Goal: Information Seeking & Learning: Find specific page/section

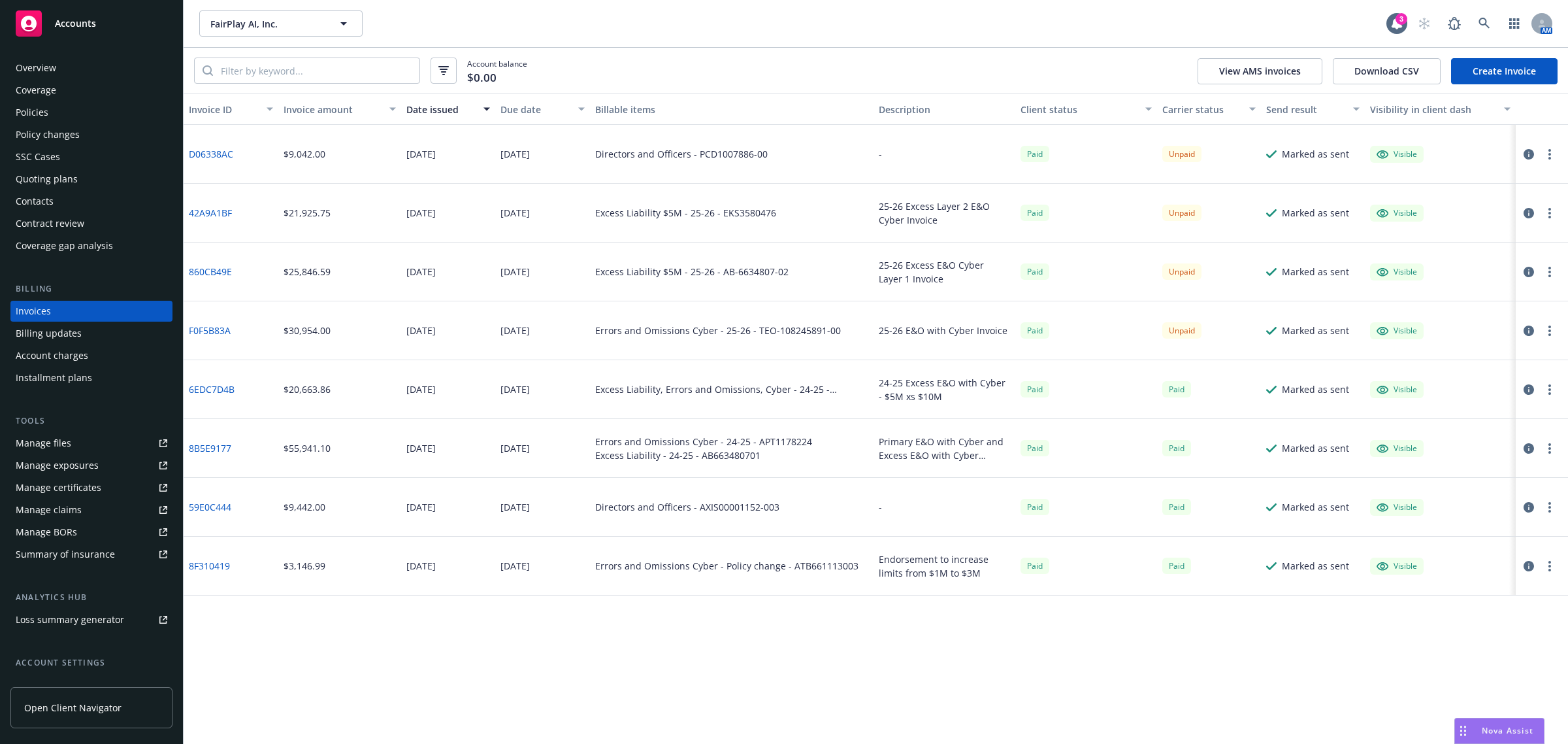
drag, startPoint x: 0, startPoint y: 0, endPoint x: 93, endPoint y: 20, distance: 95.1
click at [93, 20] on span "Accounts" at bounding box center [75, 23] width 41 height 10
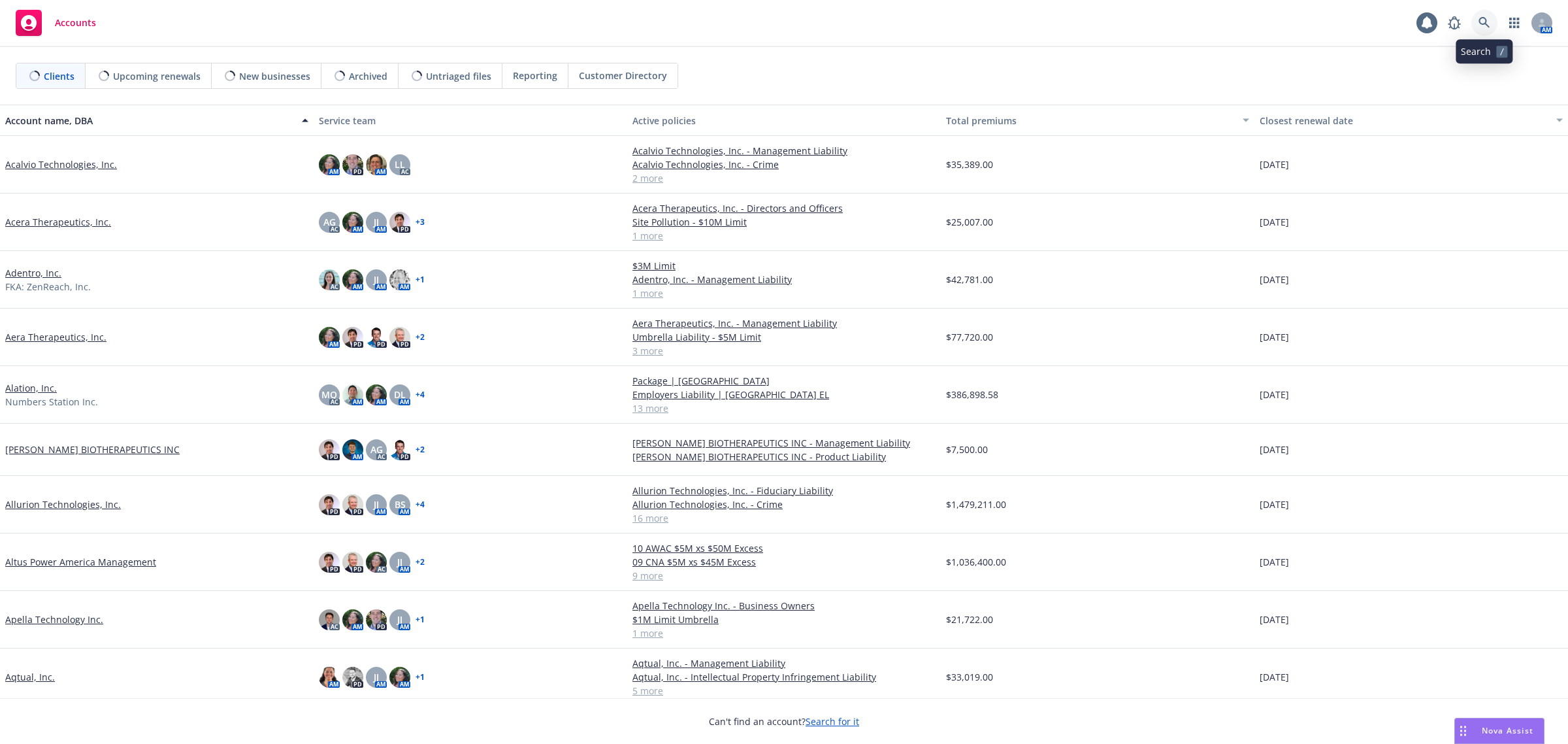
click at [1487, 20] on icon at bounding box center [1485, 23] width 12 height 12
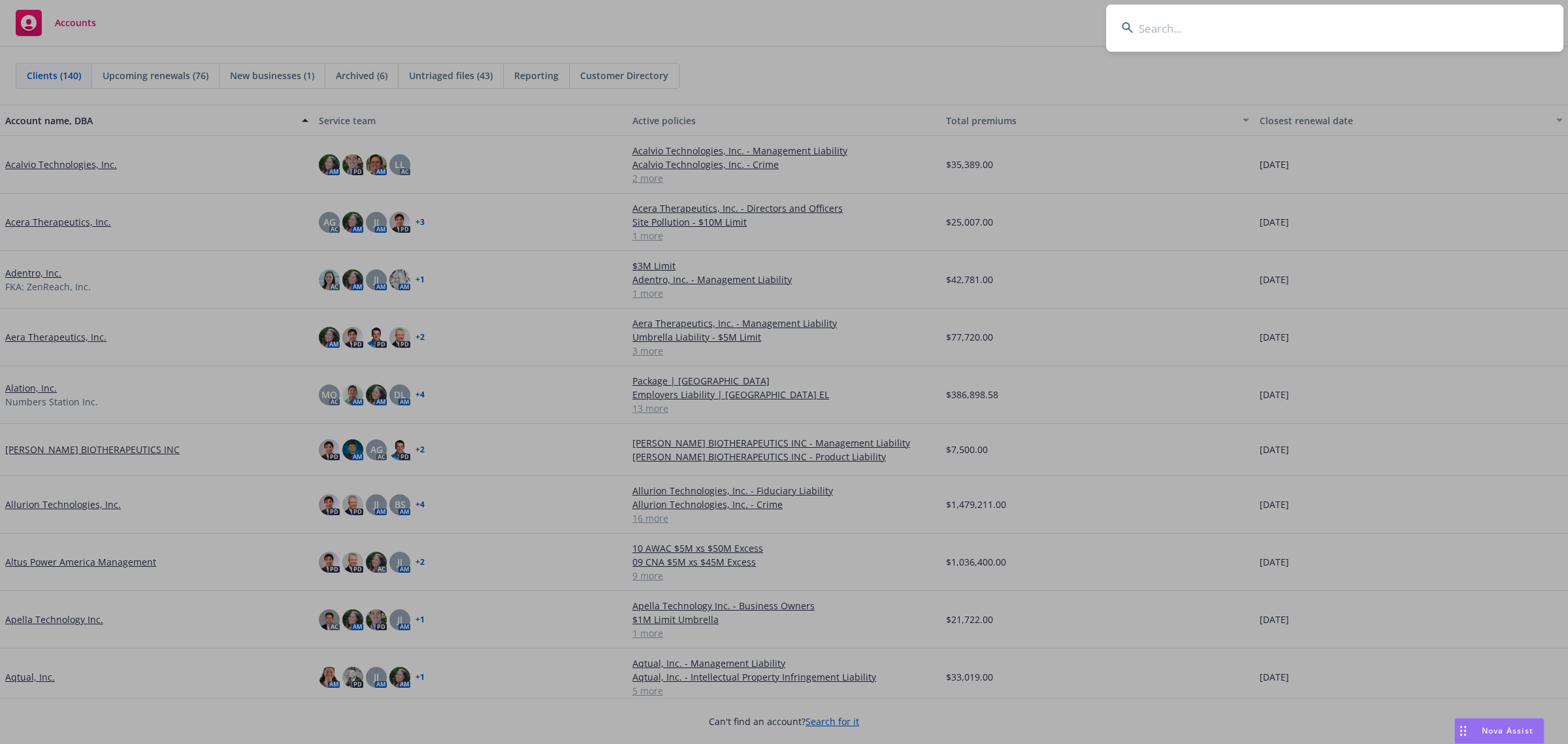
click at [1235, 37] on input at bounding box center [1335, 28] width 457 height 47
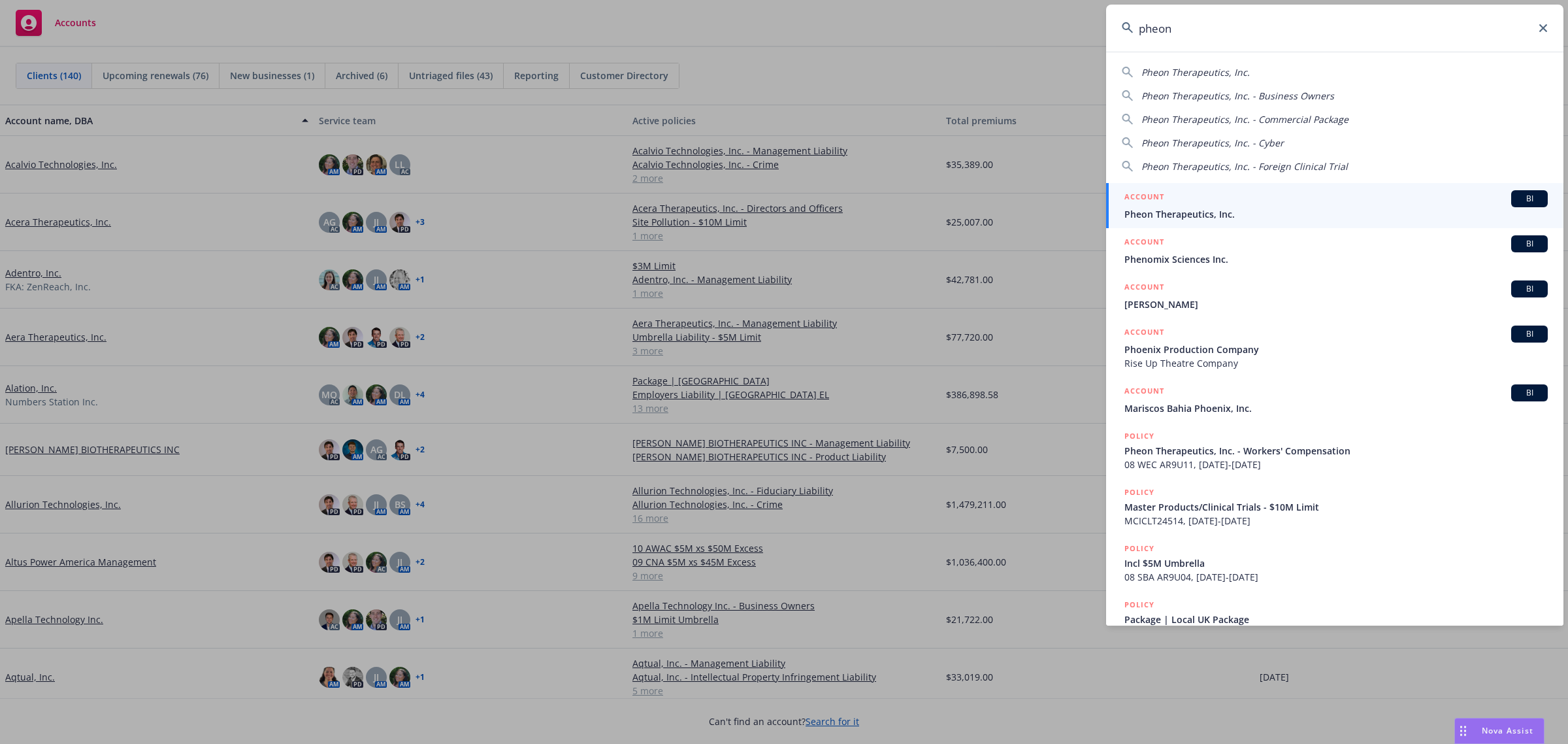
type input "pheon"
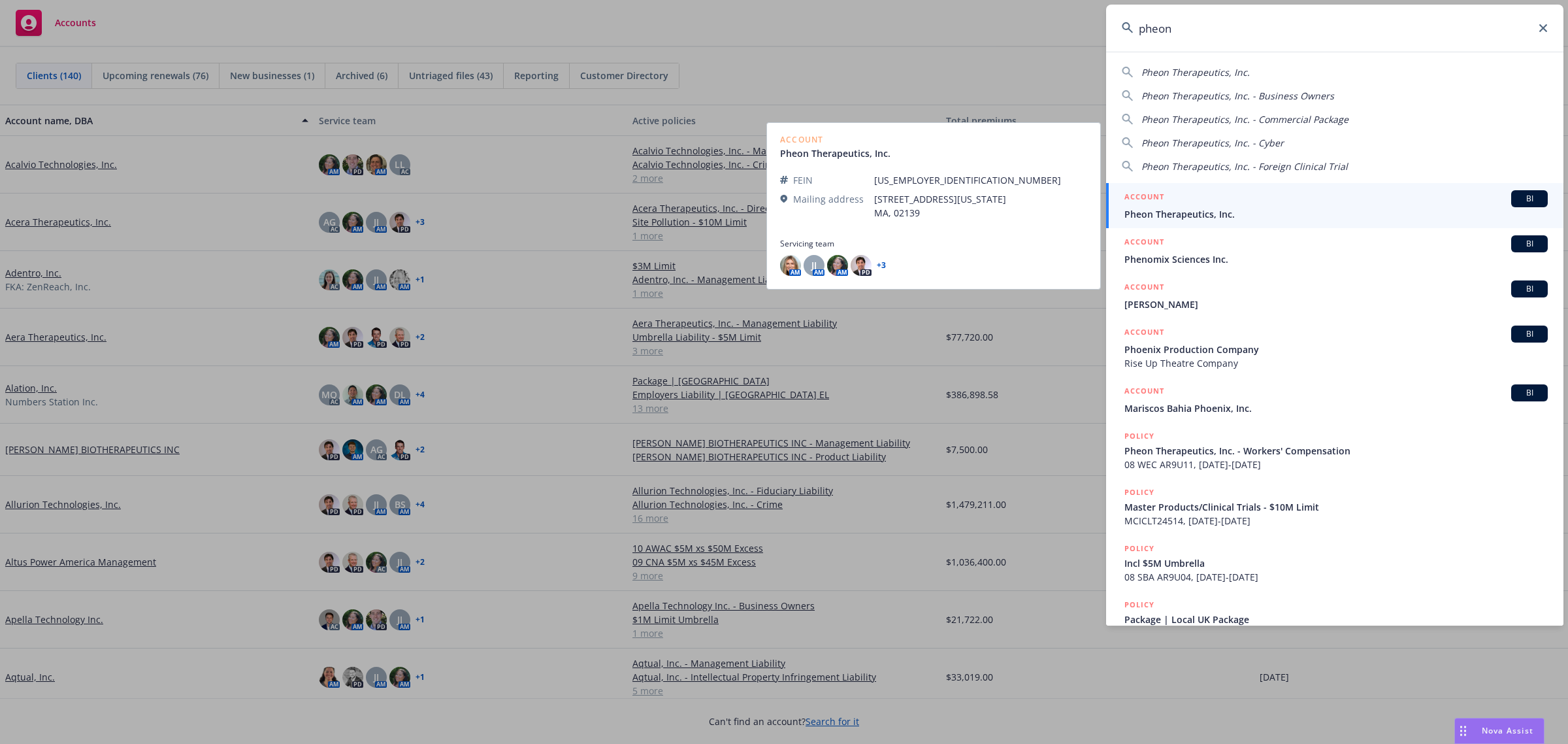
click at [1168, 210] on span "Pheon Therapeutics, Inc." at bounding box center [1336, 214] width 424 height 14
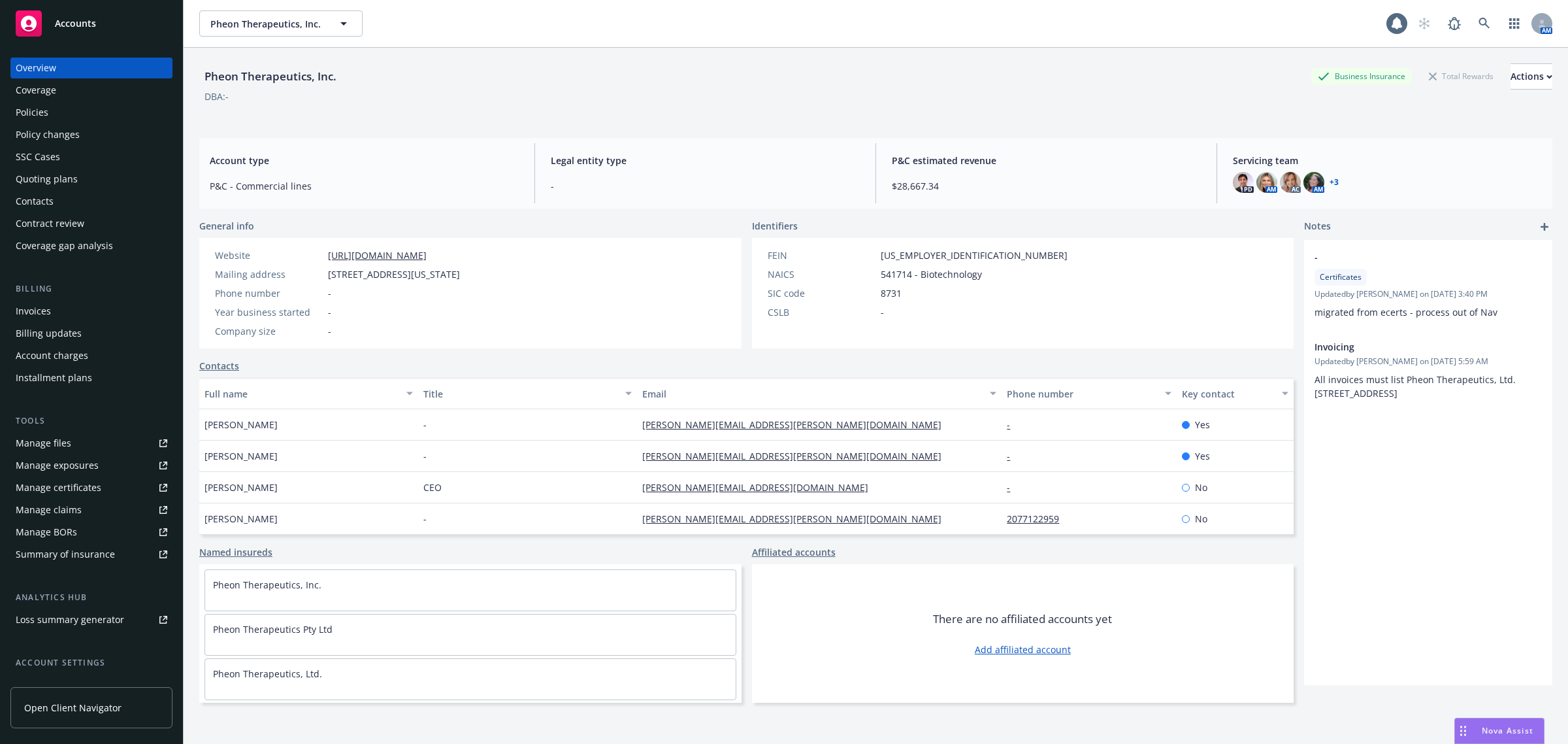
click at [37, 106] on div "Policies" at bounding box center [32, 112] width 33 height 21
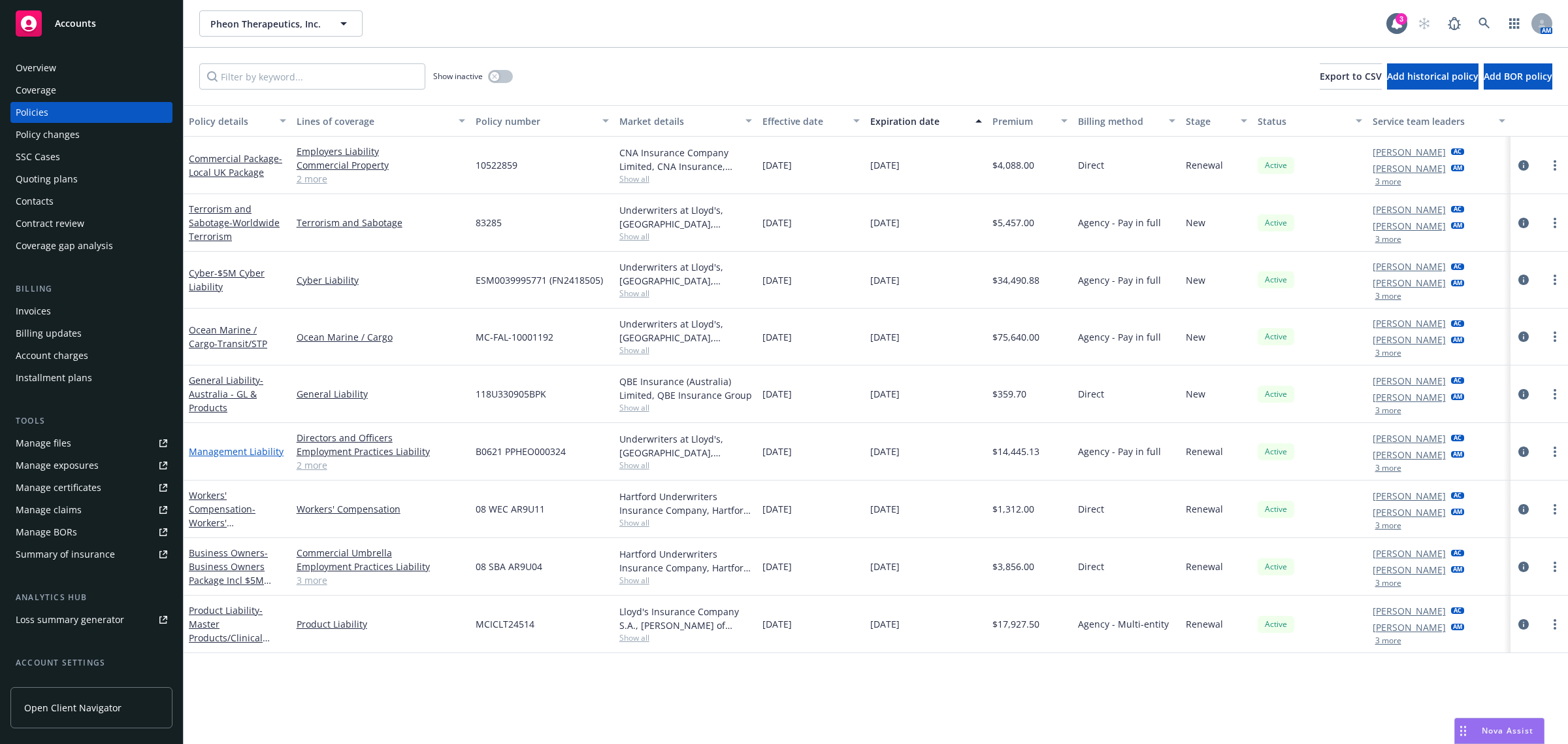
click at [260, 450] on link "Management Liability" at bounding box center [236, 452] width 95 height 12
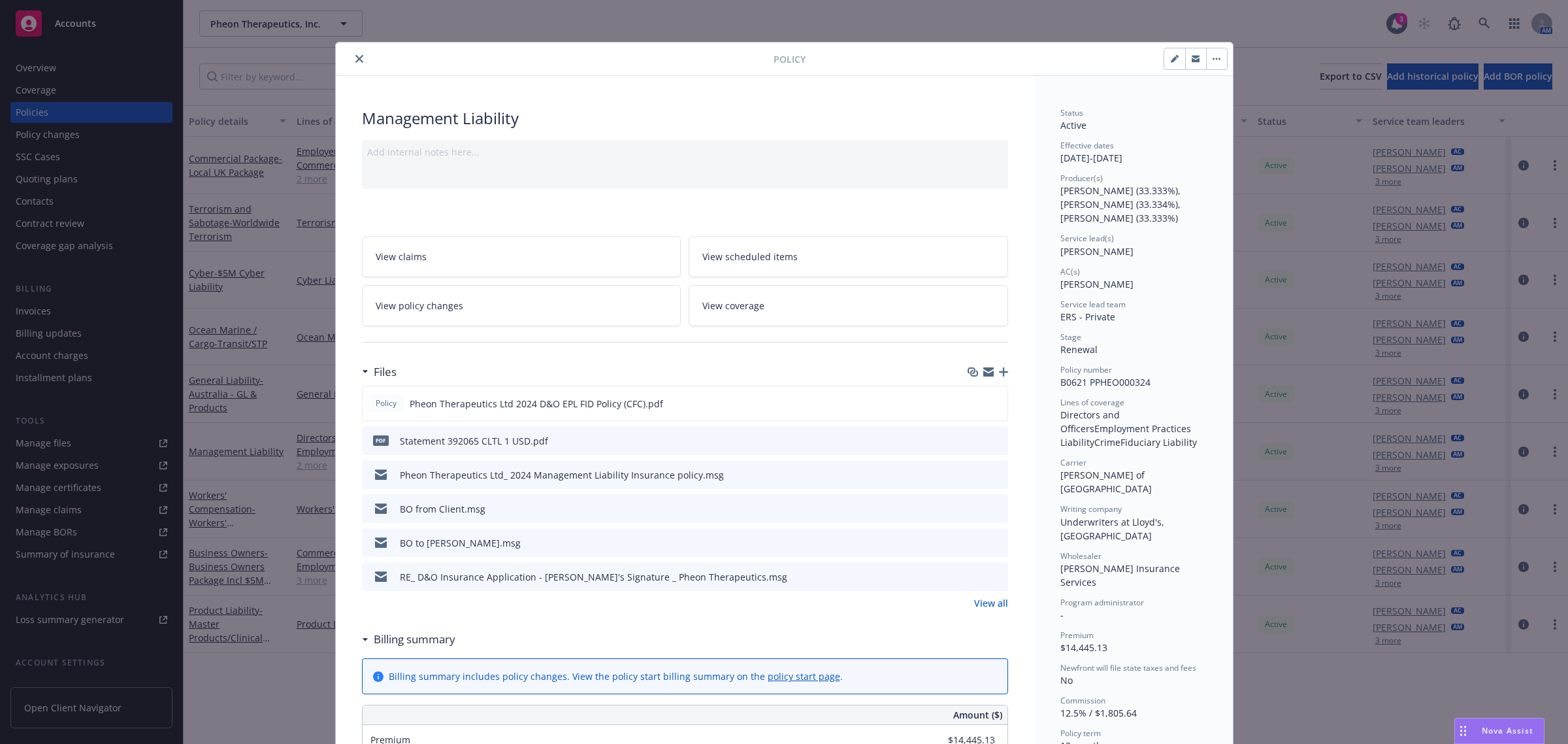
click at [356, 57] on icon "close" at bounding box center [359, 58] width 8 height 8
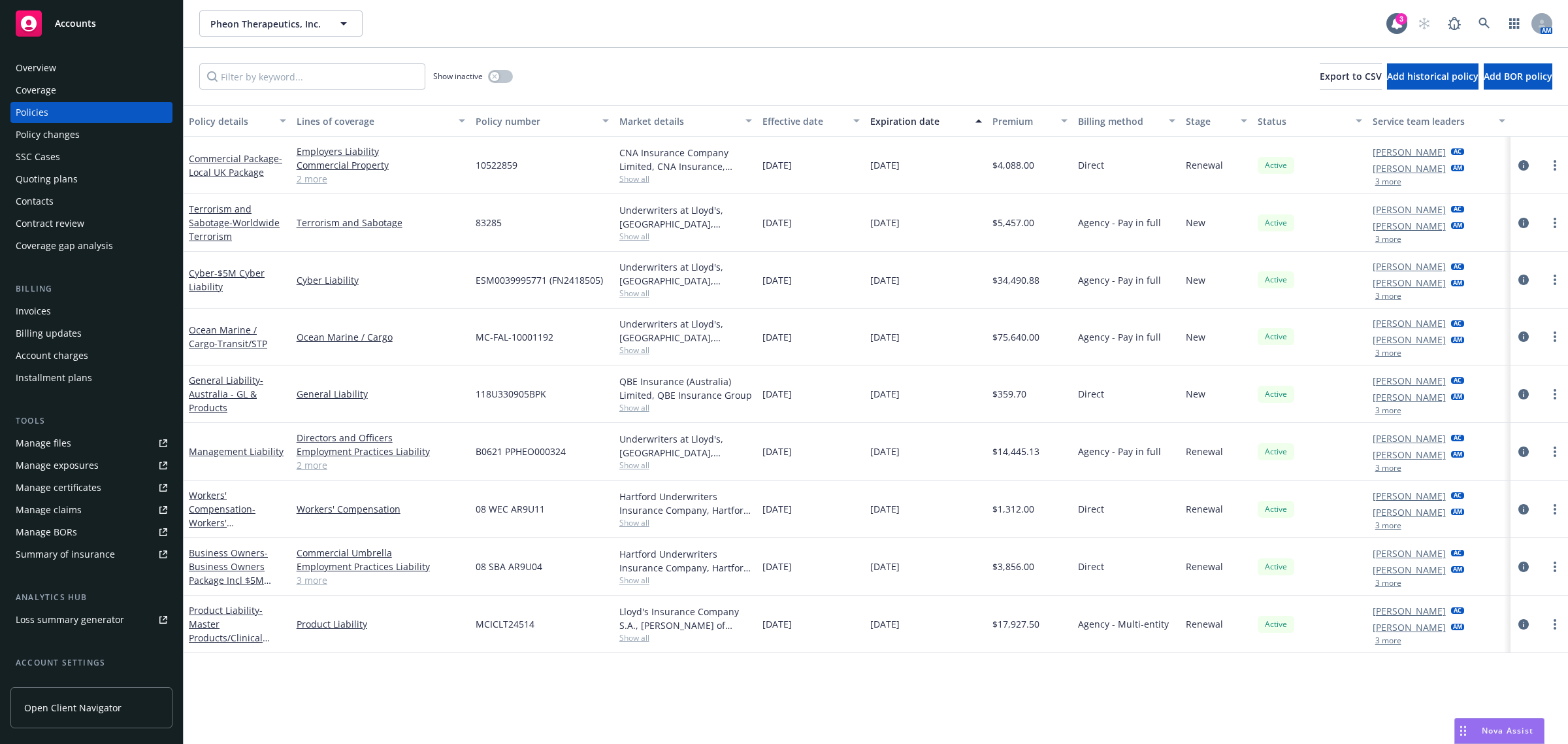
click at [93, 23] on span "Accounts" at bounding box center [75, 23] width 41 height 10
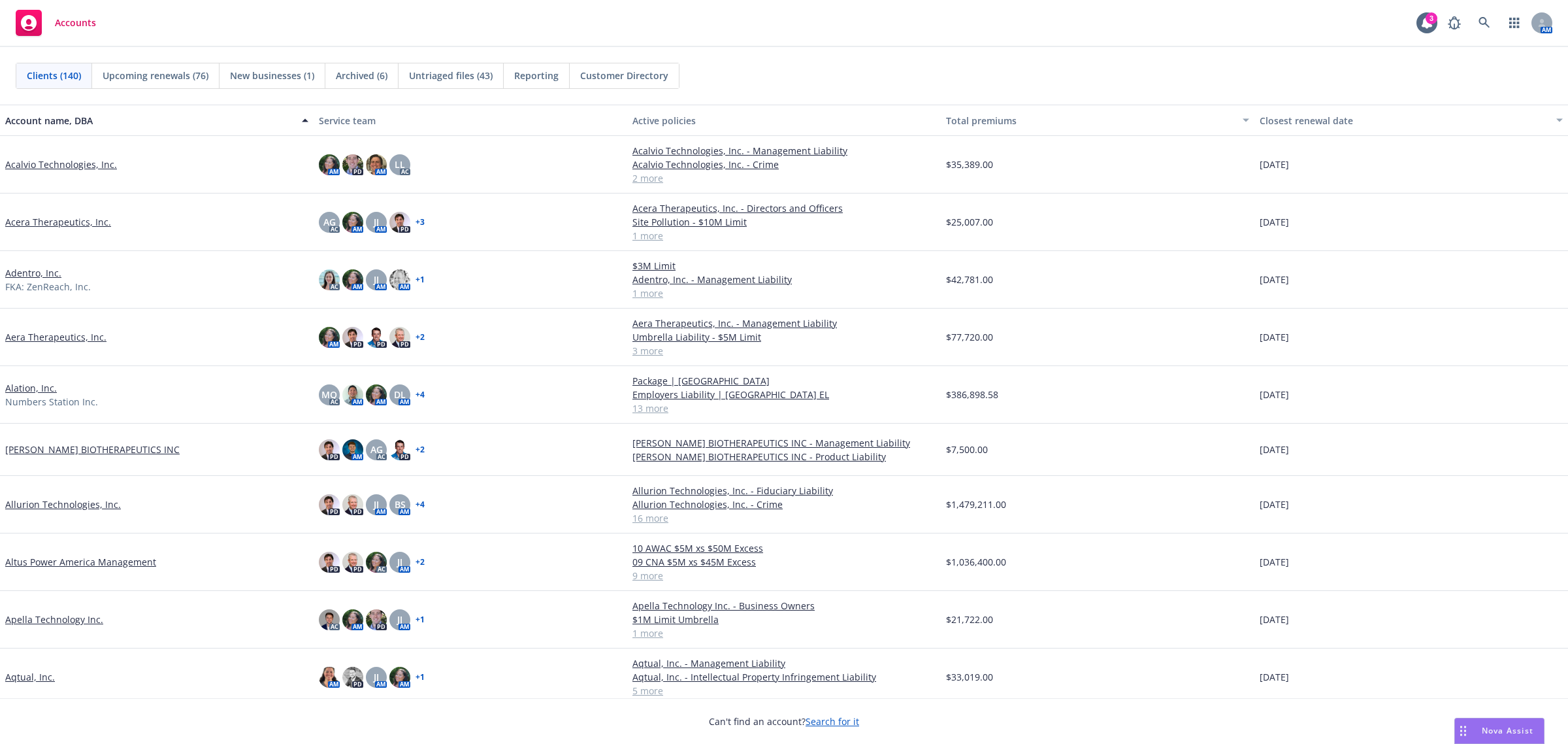
click at [574, 26] on div "Accounts 3 AM" at bounding box center [784, 23] width 1568 height 47
click at [1487, 15] on link at bounding box center [1485, 23] width 26 height 26
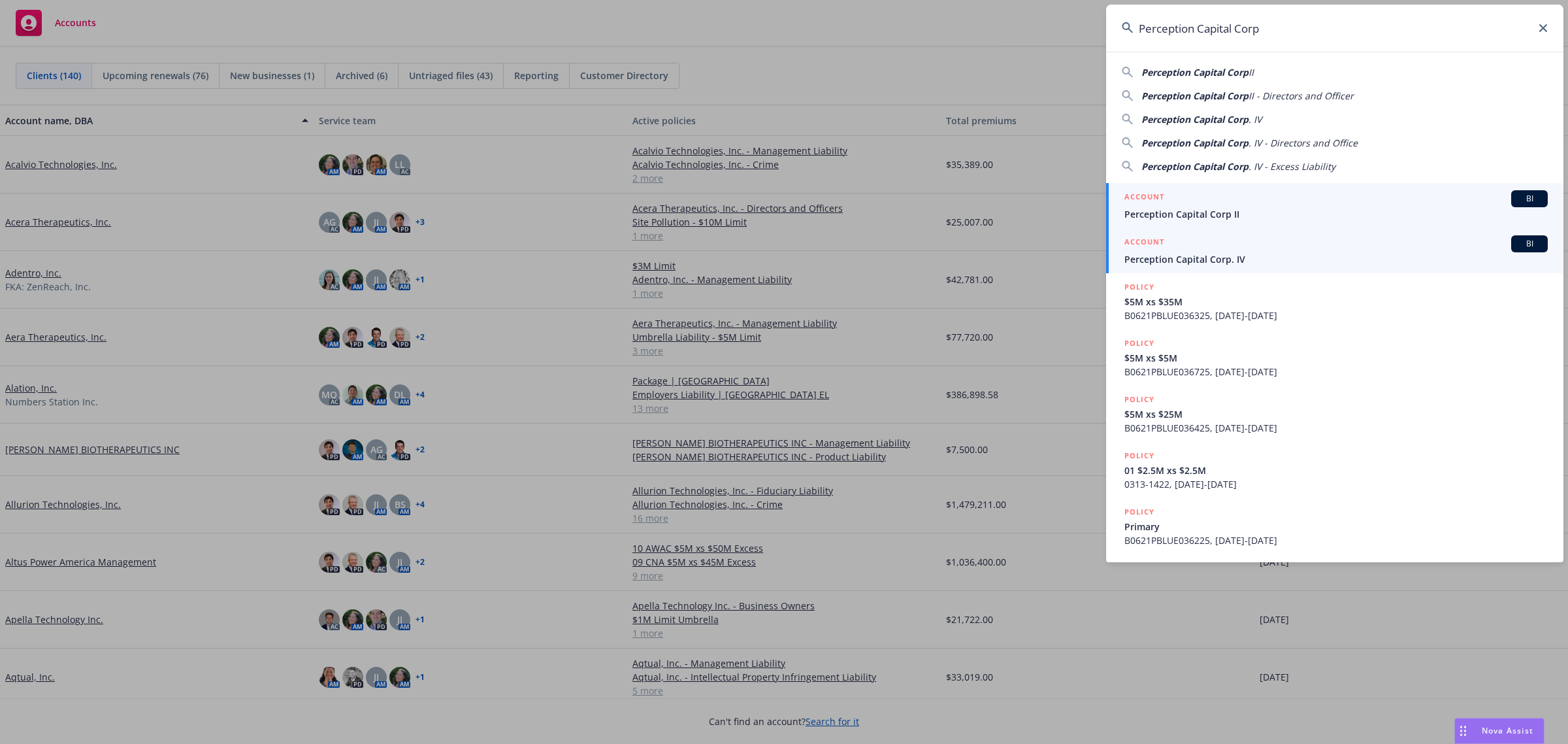
type input "Perception Capital Corp"
click at [1244, 256] on span "Perception Capital Corp. IV" at bounding box center [1336, 259] width 424 height 14
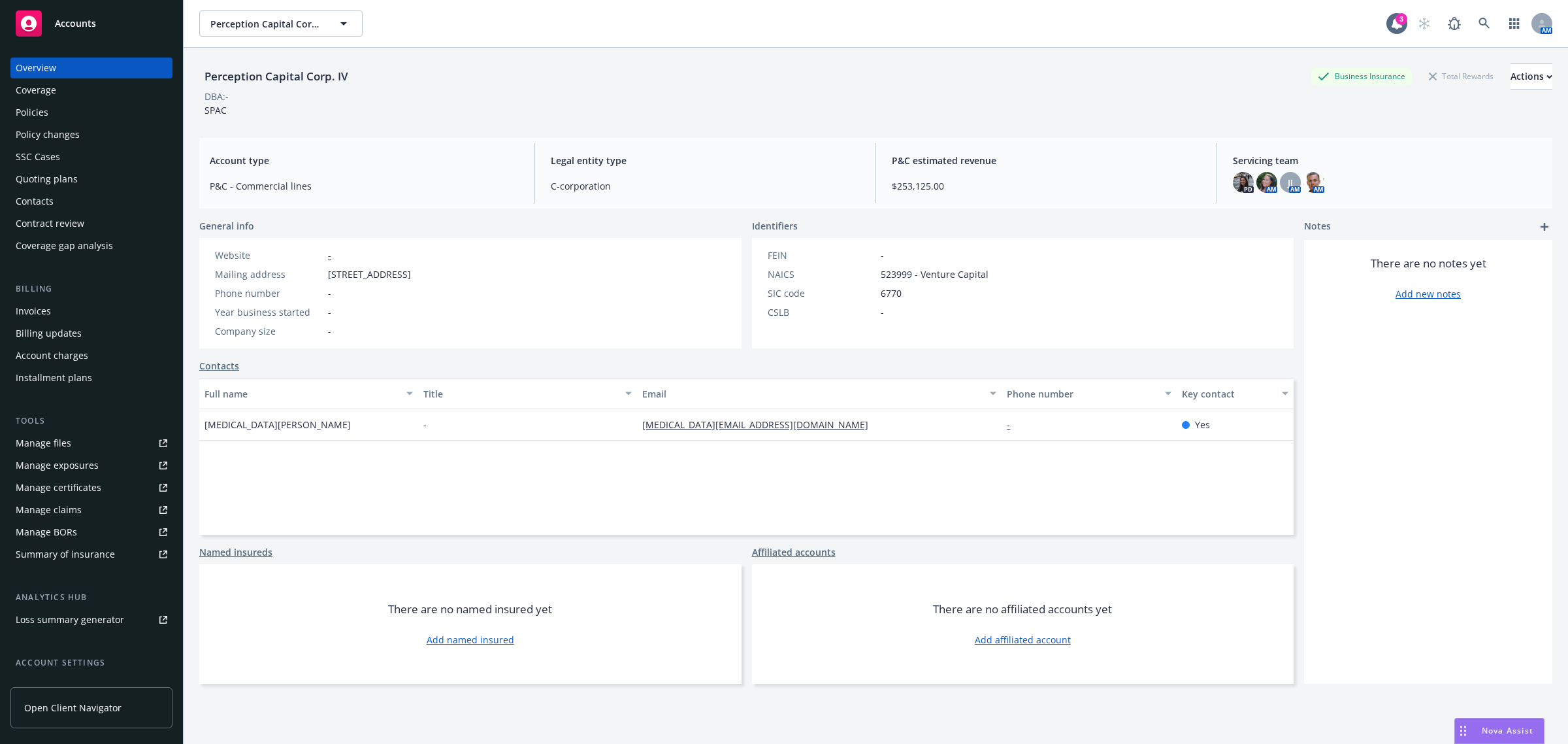
click at [37, 109] on div "Policies" at bounding box center [32, 112] width 33 height 21
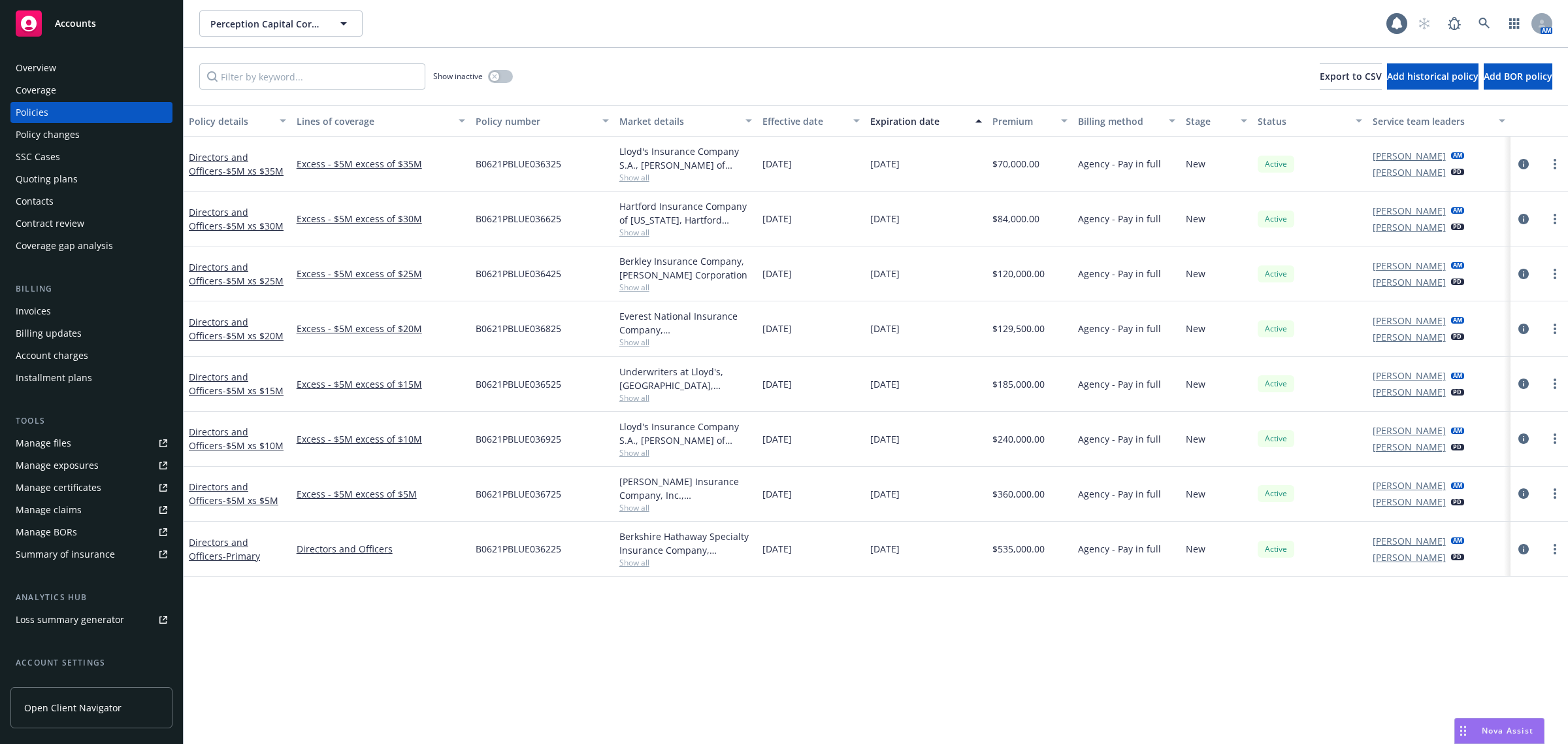
click at [46, 315] on div "Invoices" at bounding box center [33, 312] width 36 height 21
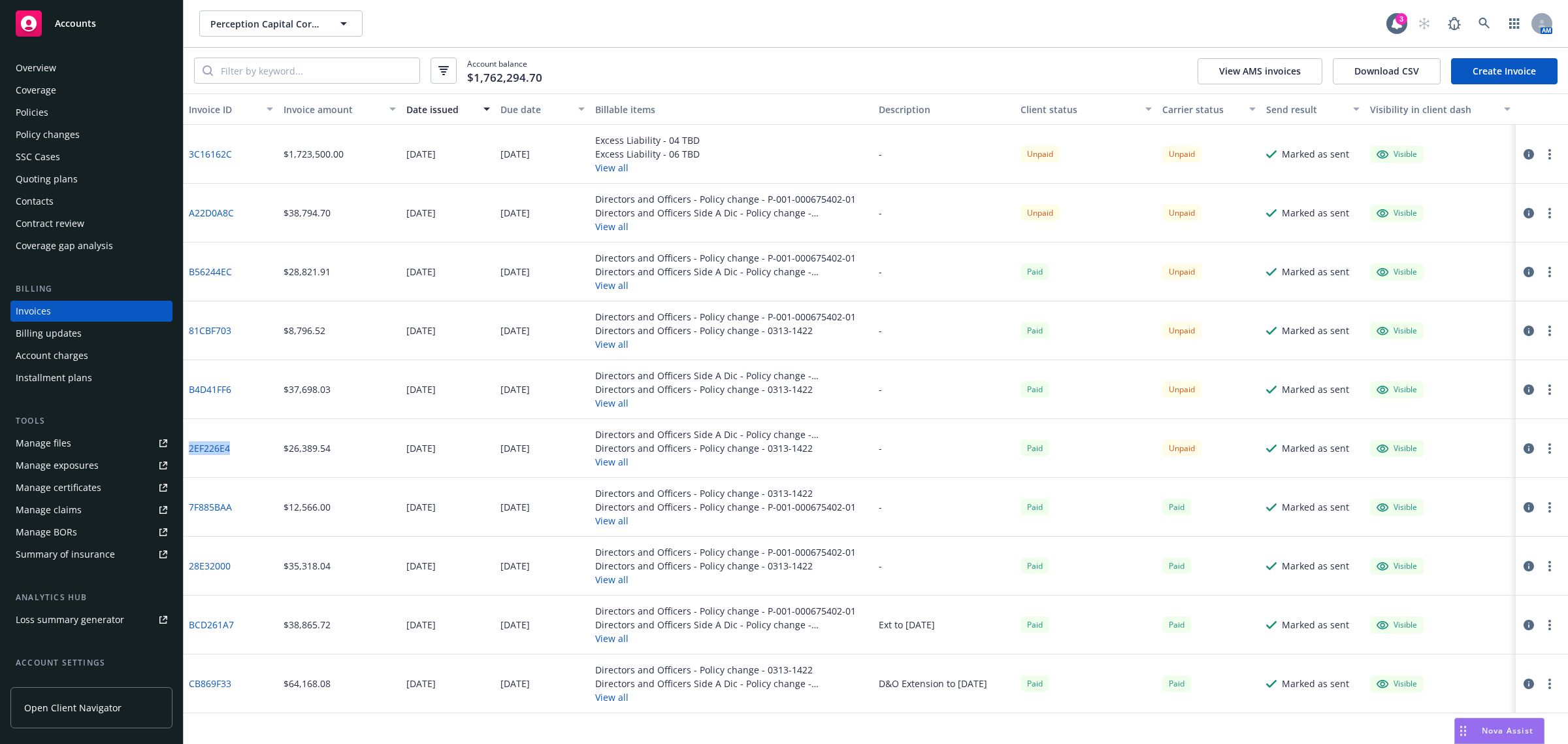
drag, startPoint x: 247, startPoint y: 450, endPoint x: 188, endPoint y: 448, distance: 59.0
click at [188, 448] on div "2EF226E4" at bounding box center [230, 449] width 95 height 59
copy link "2EF226E4"
click at [244, 387] on div "B4D41FF6" at bounding box center [230, 390] width 95 height 59
drag, startPoint x: 243, startPoint y: 387, endPoint x: 199, endPoint y: 387, distance: 44.0
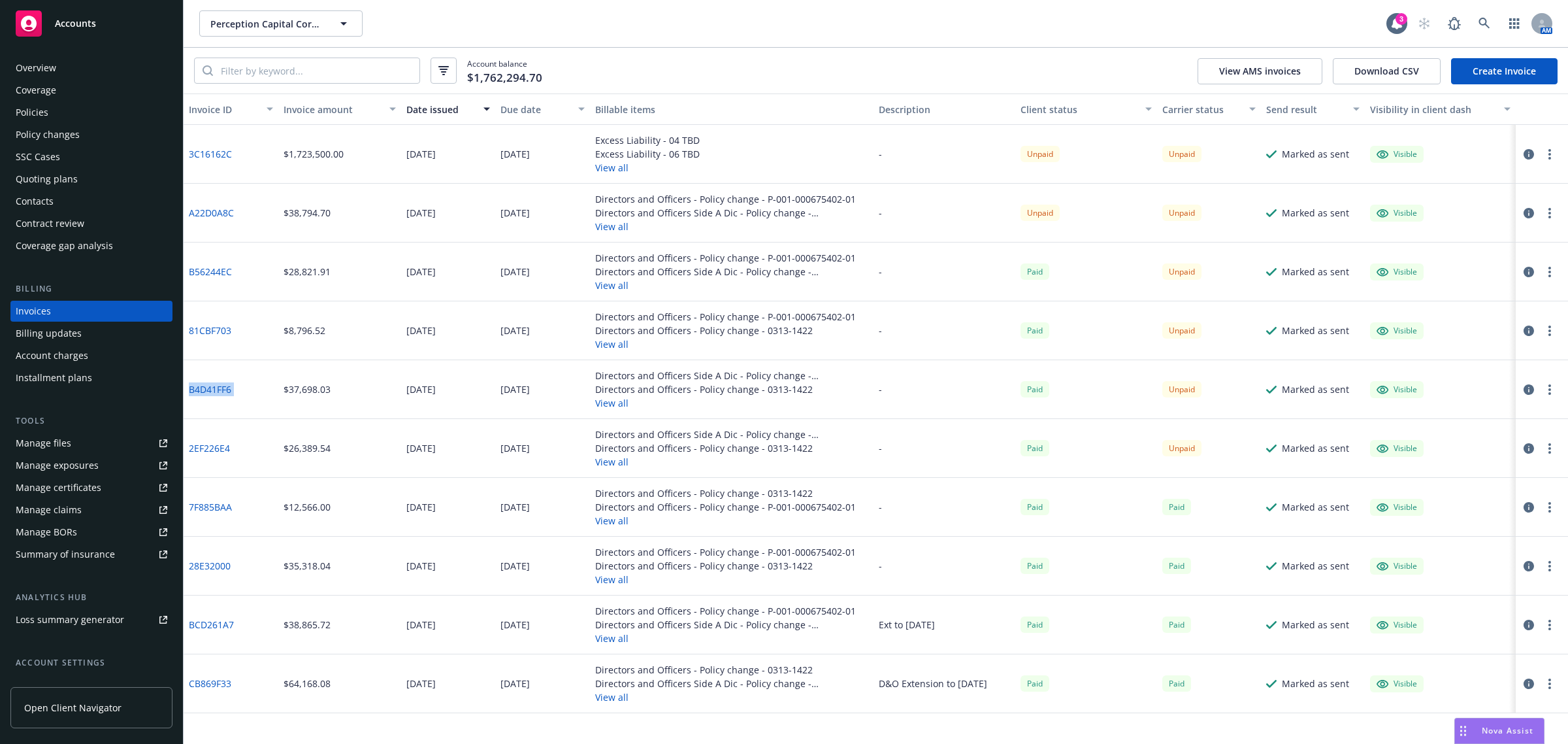
click at [199, 387] on div "B4D41FF6" at bounding box center [230, 390] width 95 height 59
copy link "B4D41FF6"
drag, startPoint x: 236, startPoint y: 332, endPoint x: 188, endPoint y: 335, distance: 48.1
click at [188, 335] on div "81CBF703" at bounding box center [230, 331] width 95 height 59
copy link "81CBF703"
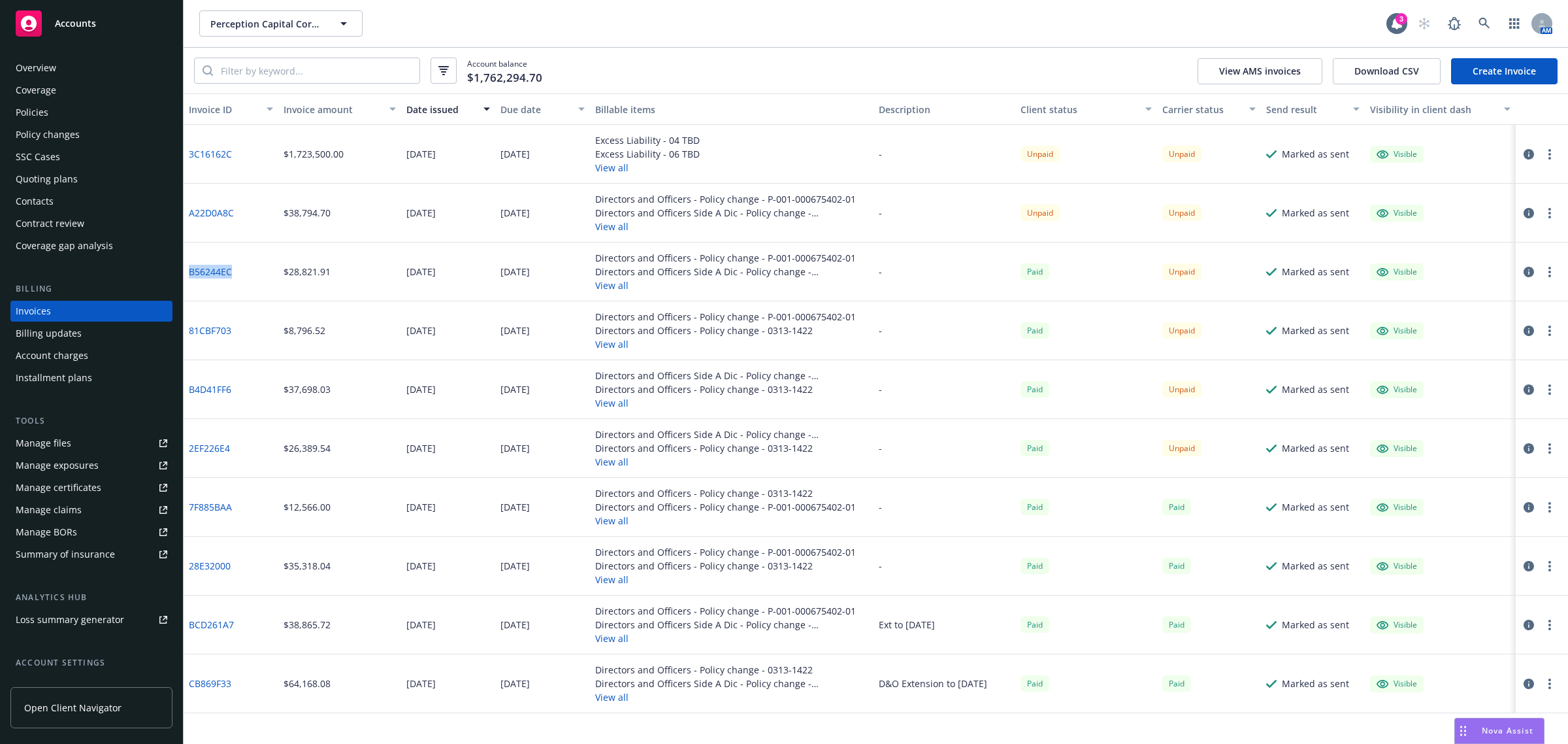
drag, startPoint x: 240, startPoint y: 267, endPoint x: 187, endPoint y: 270, distance: 53.1
click at [187, 270] on div "B56244EC" at bounding box center [230, 272] width 95 height 59
copy link "B56244EC"
drag, startPoint x: 239, startPoint y: 211, endPoint x: 186, endPoint y: 211, distance: 53.0
click at [186, 211] on div "A22D0A8C" at bounding box center [230, 213] width 95 height 59
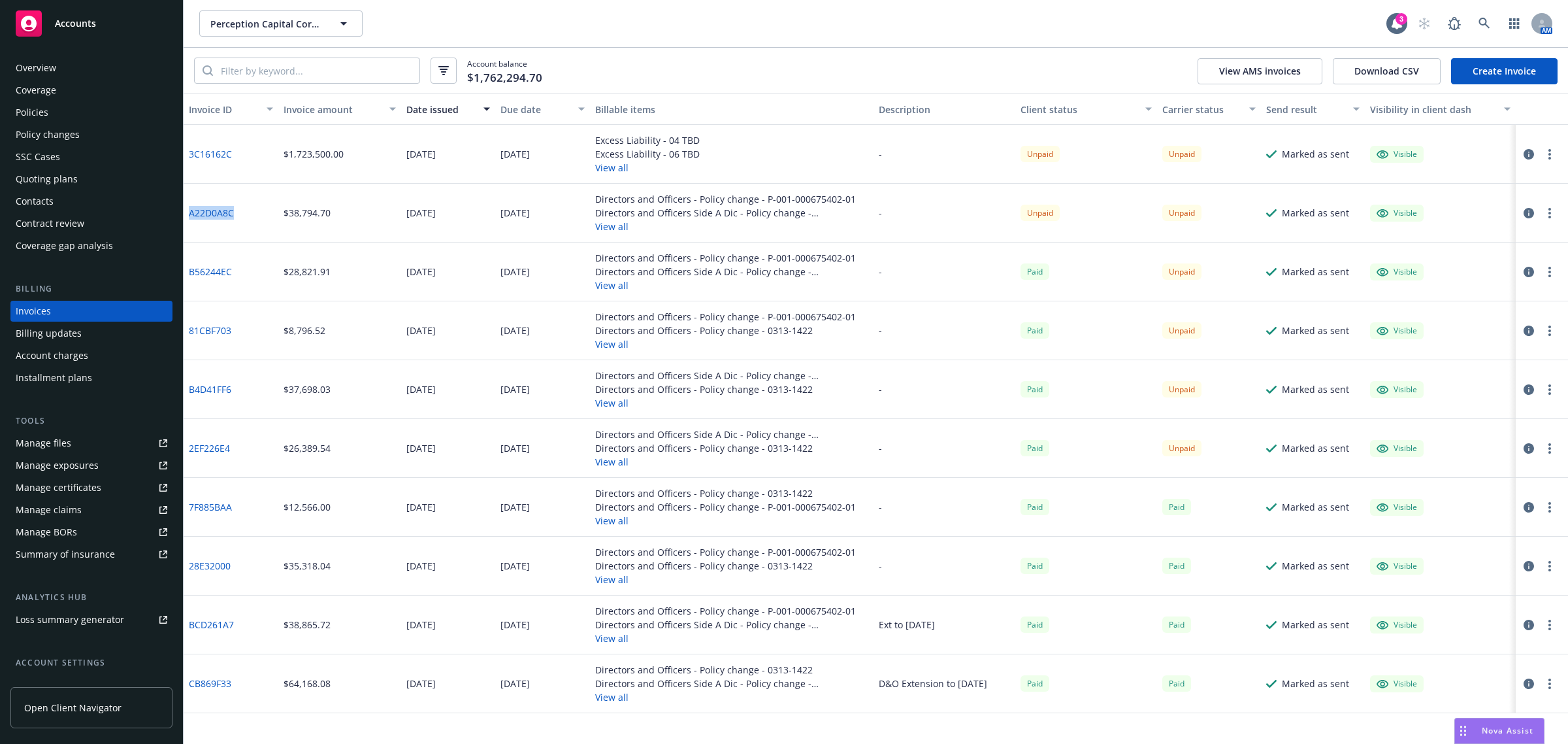
copy link "A22D0A8C"
click at [925, 535] on div "-" at bounding box center [944, 507] width 142 height 59
click at [138, 31] on div "Accounts" at bounding box center [91, 23] width 151 height 26
